Goal: Task Accomplishment & Management: Use online tool/utility

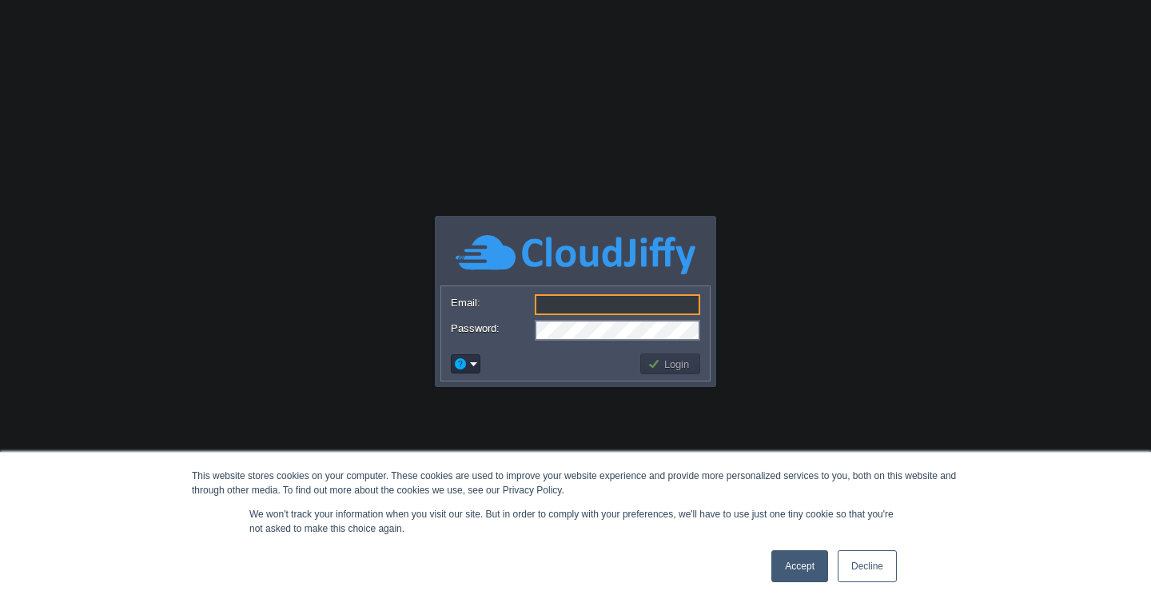
type input "[EMAIL_ADDRESS][DOMAIN_NAME]"
click at [818, 575] on link "Accept" at bounding box center [799, 566] width 57 height 32
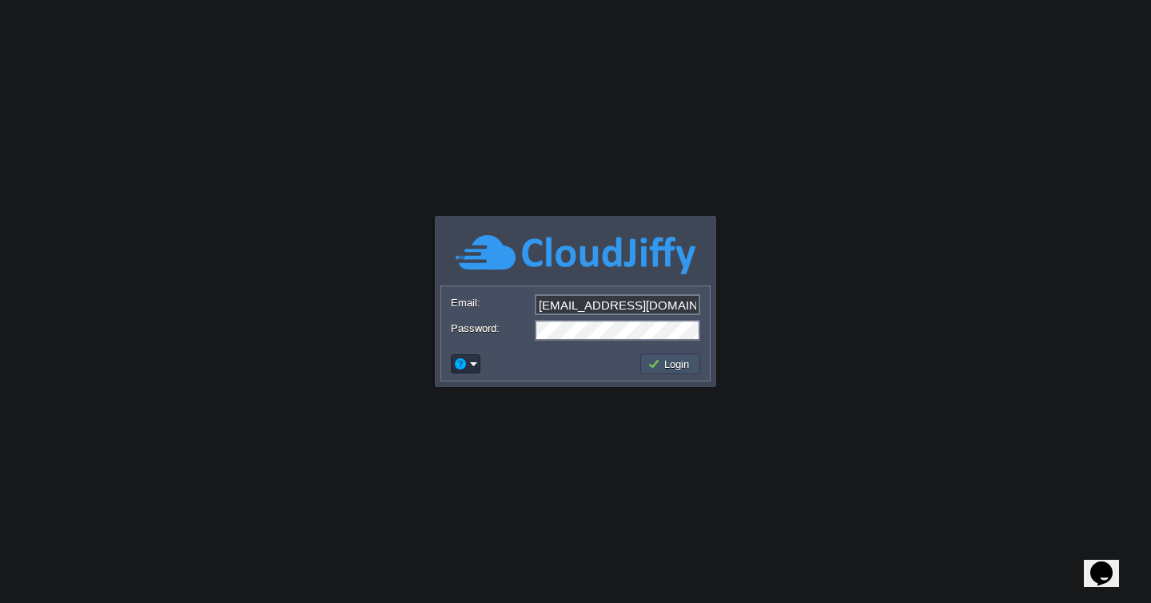
click at [678, 361] on button "Login" at bounding box center [670, 363] width 46 height 14
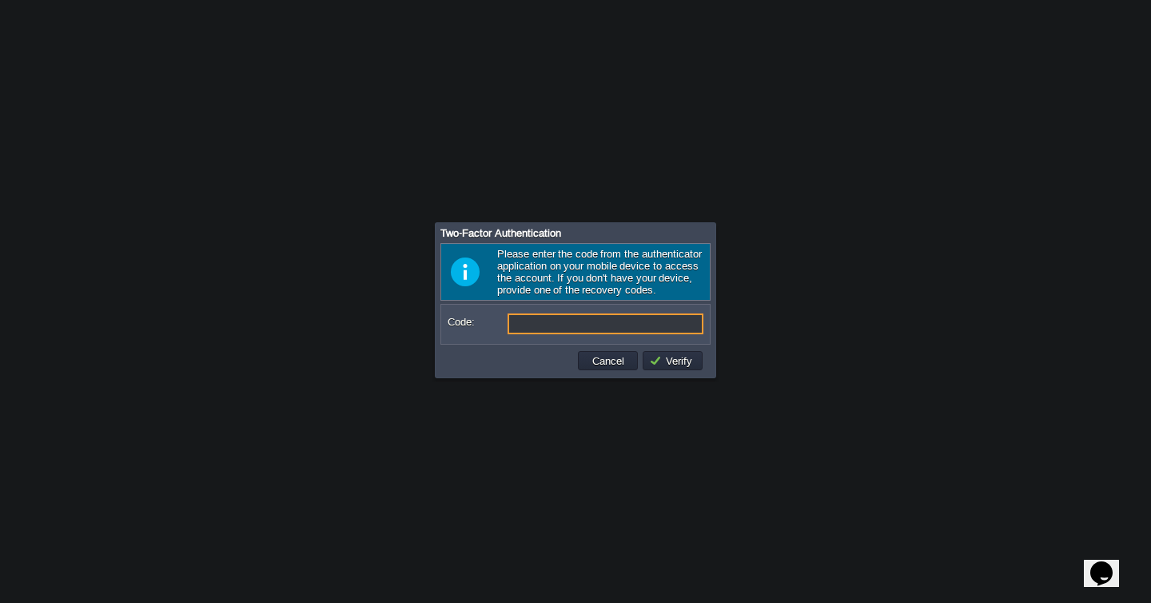
click at [633, 328] on input "Code:" at bounding box center [605, 323] width 196 height 21
click at [630, 327] on input "Code:" at bounding box center [605, 323] width 196 height 21
type input "952095"
type input "952 095"
type input "952095"
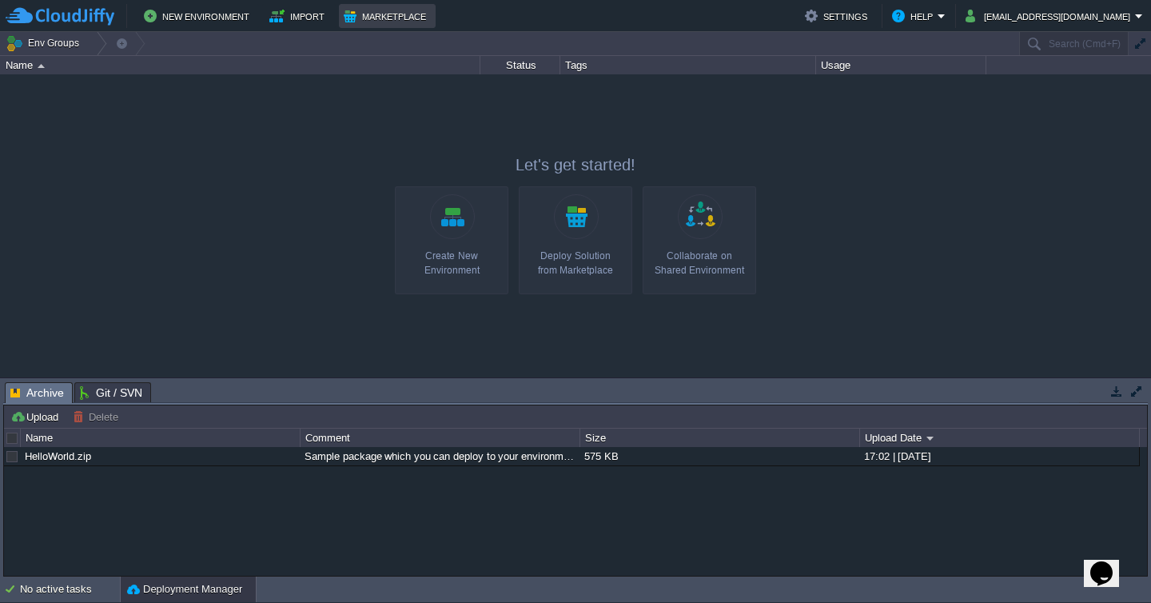
click at [360, 14] on button "Marketplace" at bounding box center [387, 15] width 87 height 19
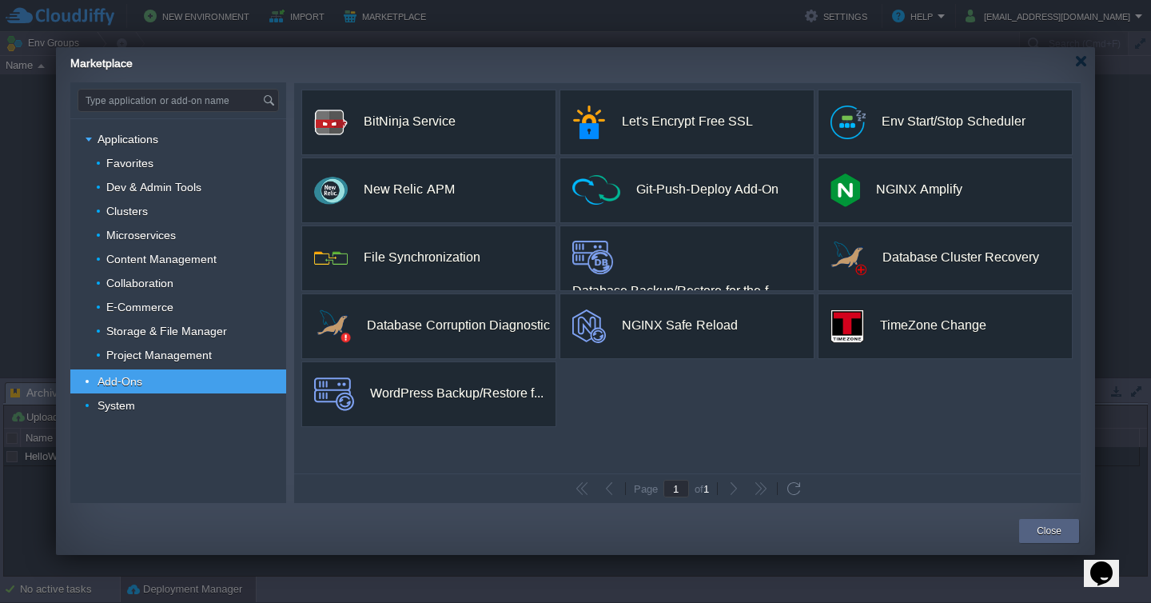
click at [173, 381] on div "Add-Ons" at bounding box center [178, 381] width 216 height 24
click at [1084, 60] on div at bounding box center [1081, 61] width 12 height 12
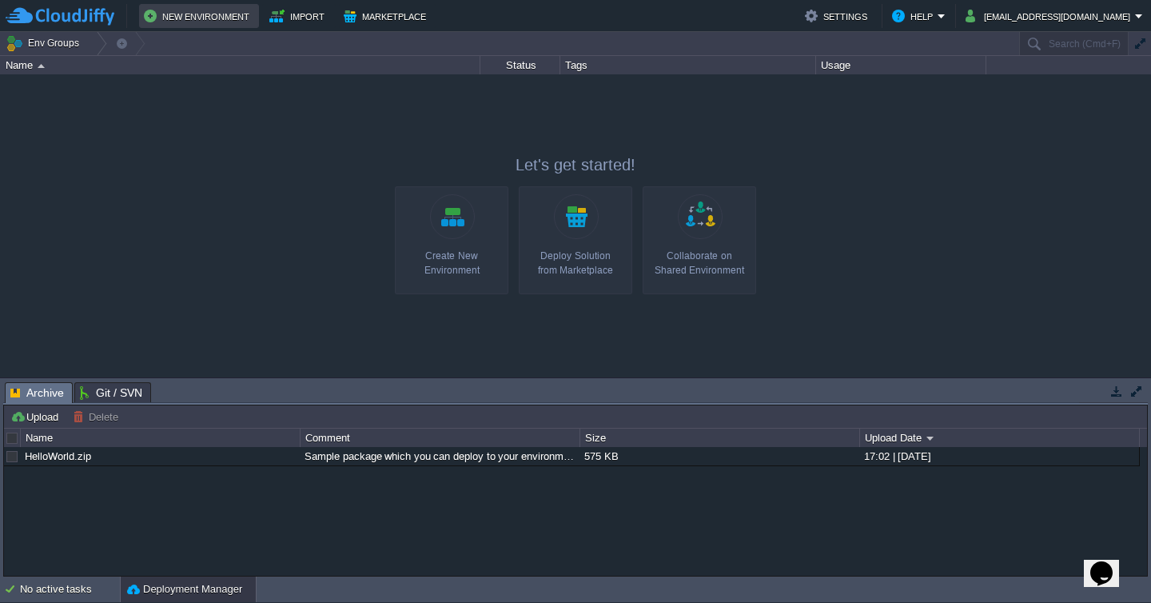
click at [205, 13] on button "New Environment" at bounding box center [199, 15] width 110 height 19
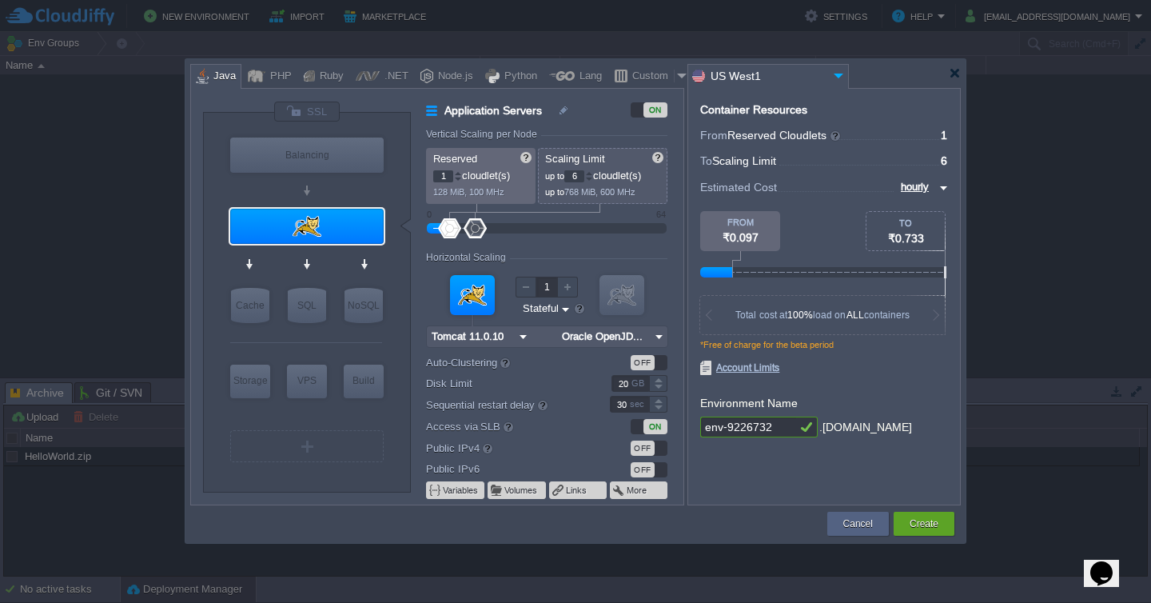
type input "Tomcat 11.0.10"
click at [351, 253] on img at bounding box center [350, 257] width 12 height 16
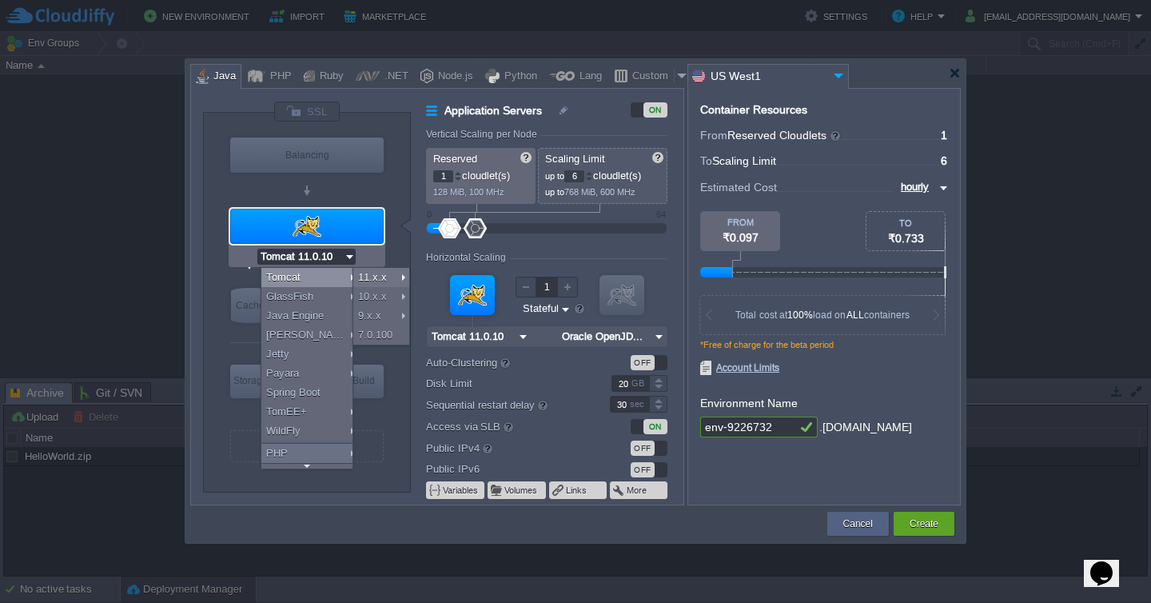
click at [315, 278] on div "Tomcat" at bounding box center [309, 277] width 97 height 19
type input "Oracle OpenJD..."
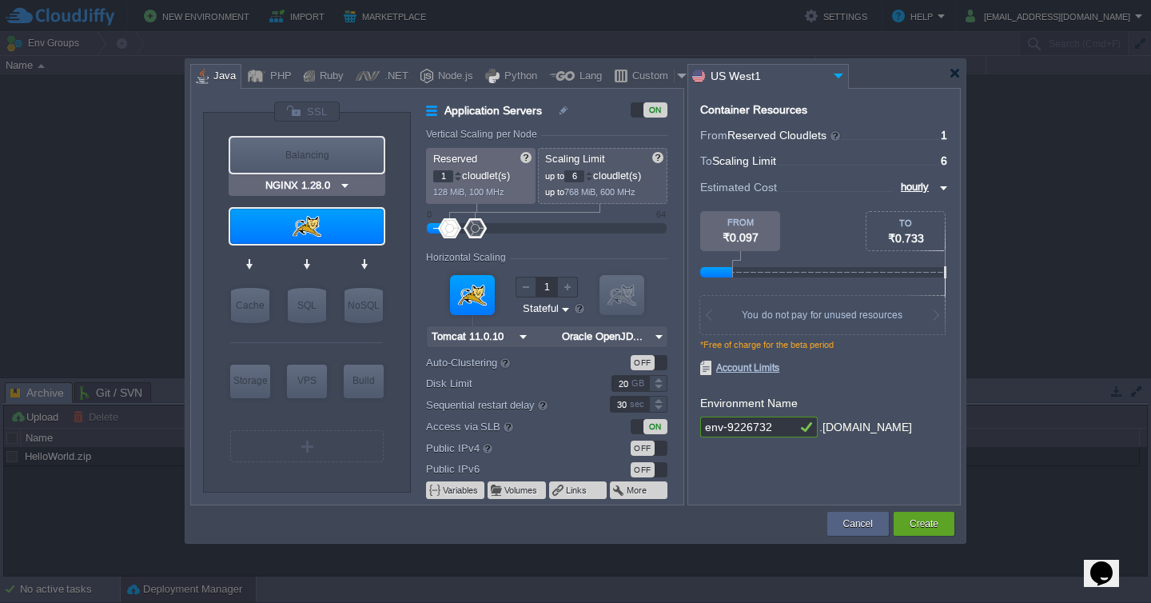
click at [343, 186] on img at bounding box center [345, 185] width 12 height 16
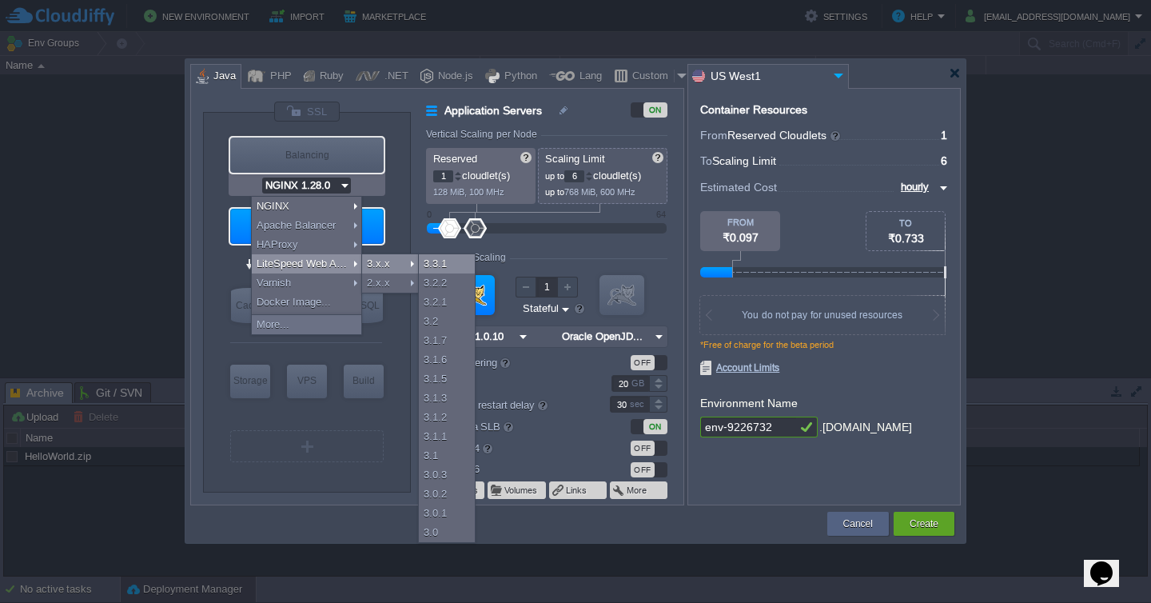
click at [444, 264] on div "3.3.1" at bounding box center [447, 263] width 56 height 19
type input "LiteSpeed Web ADC 3.3.1"
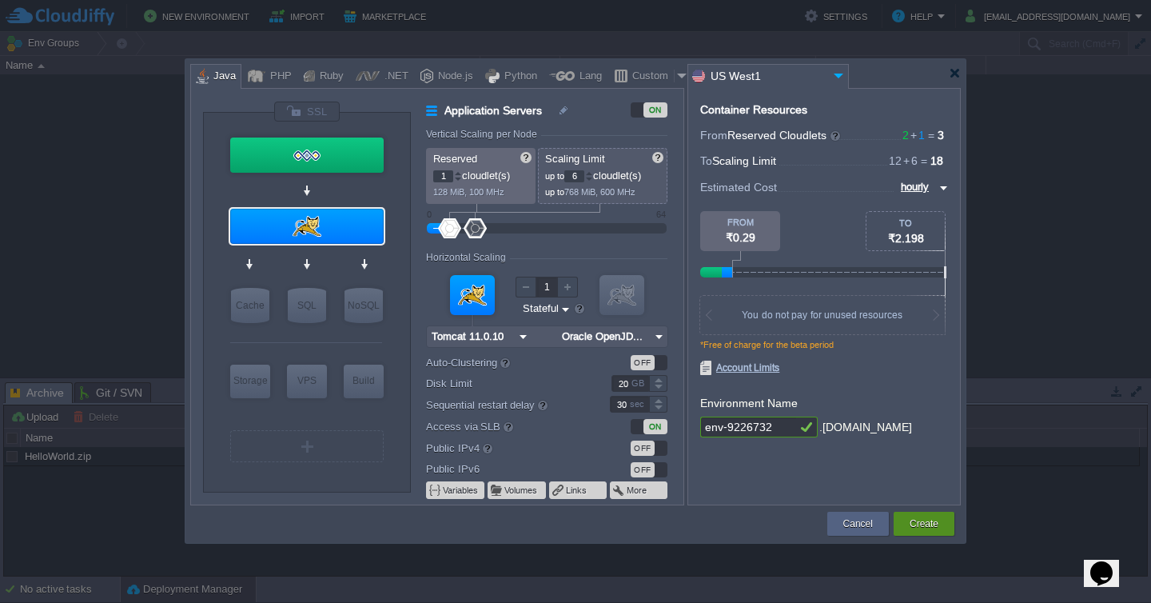
click at [923, 520] on button "Create" at bounding box center [923, 523] width 29 height 16
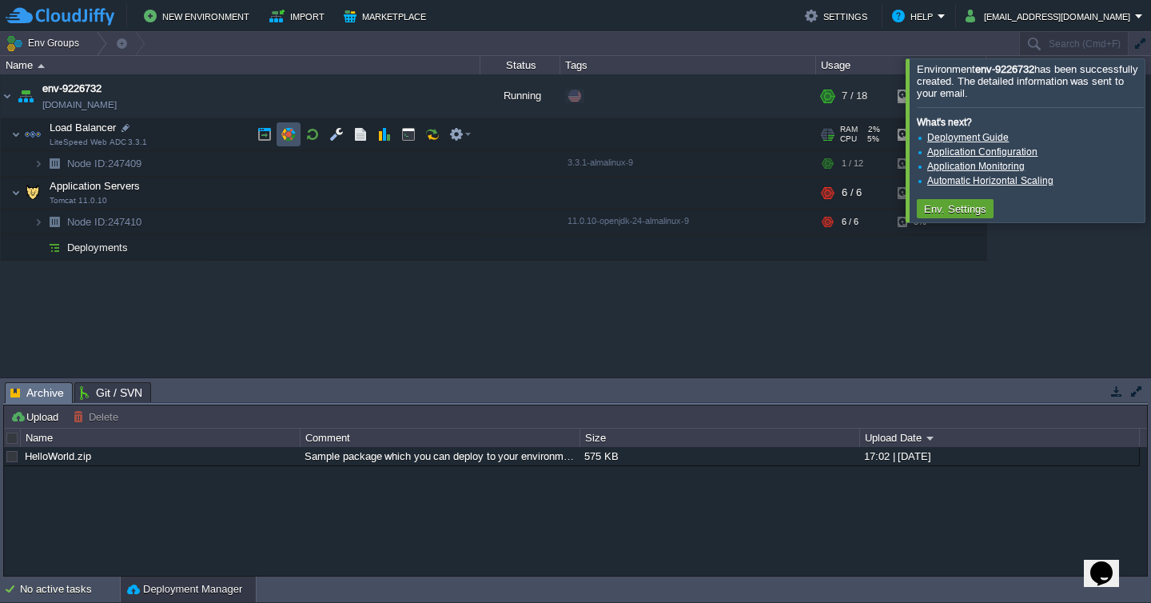
click at [292, 139] on button "button" at bounding box center [288, 134] width 14 height 14
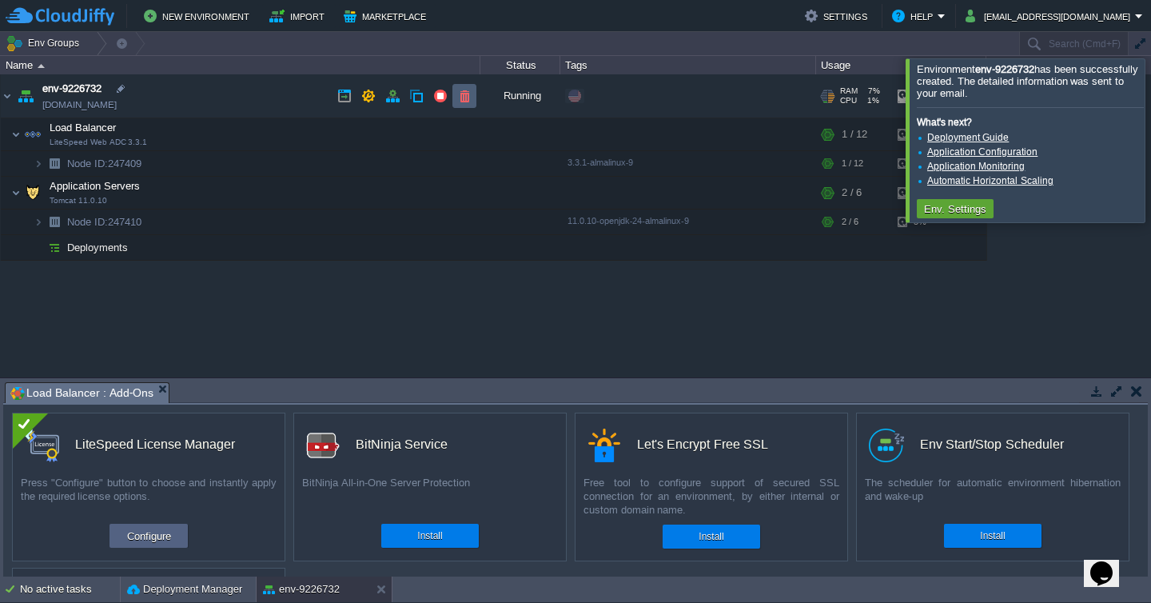
click at [466, 98] on button "button" at bounding box center [464, 96] width 14 height 14
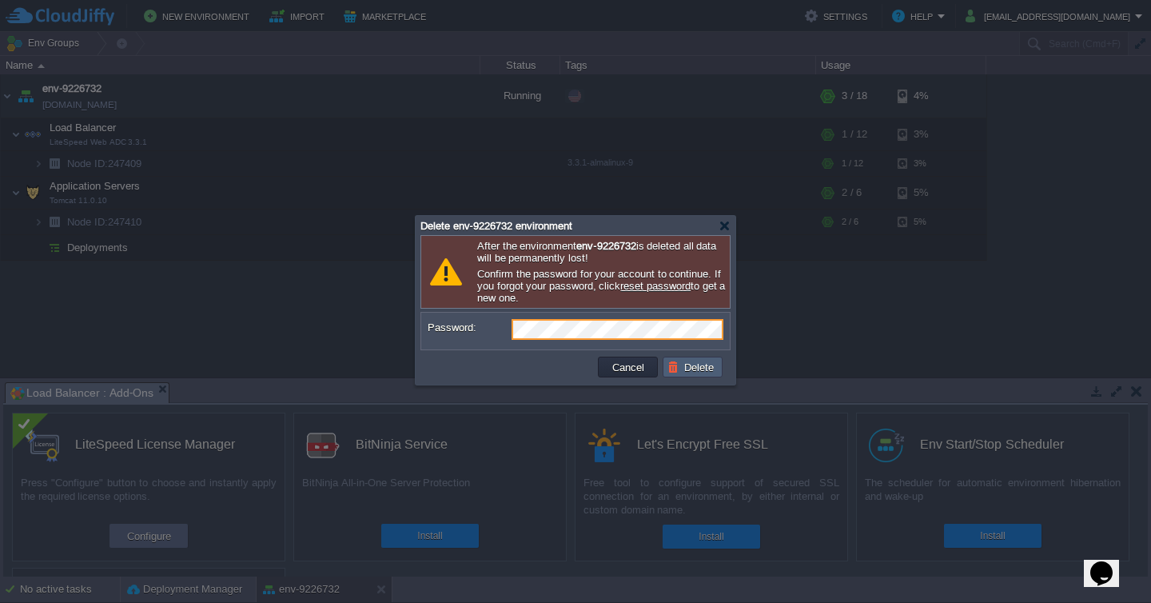
click at [699, 374] on button "Delete" at bounding box center [692, 367] width 51 height 14
